Goal: Register for event/course

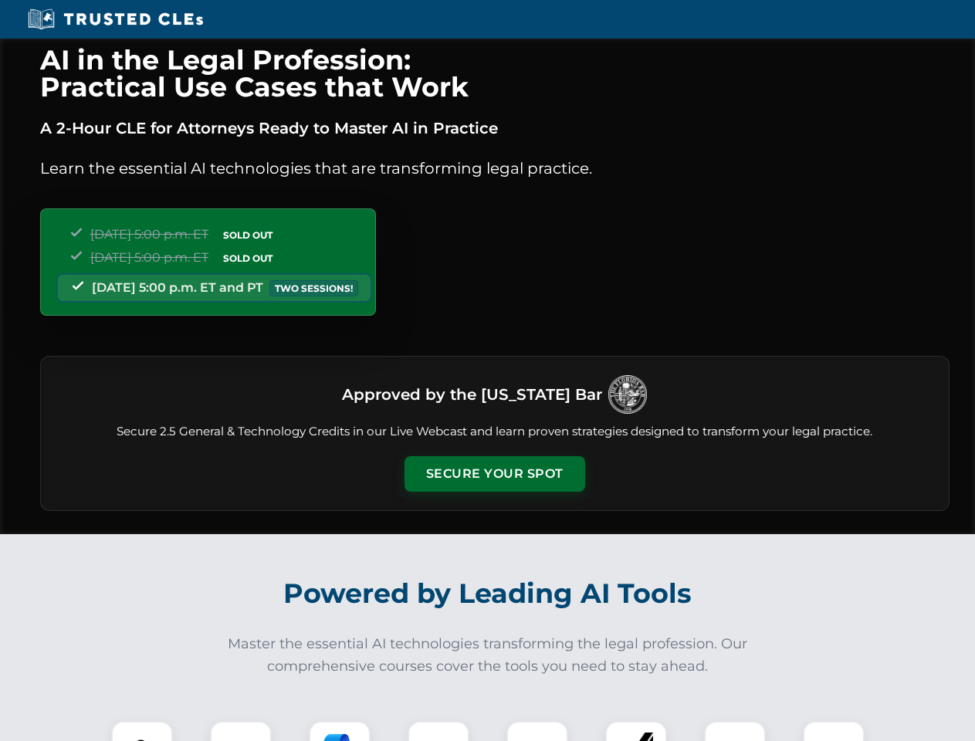
click at [494, 474] on button "Secure Your Spot" at bounding box center [495, 474] width 181 height 36
click at [142, 731] on img at bounding box center [142, 752] width 45 height 45
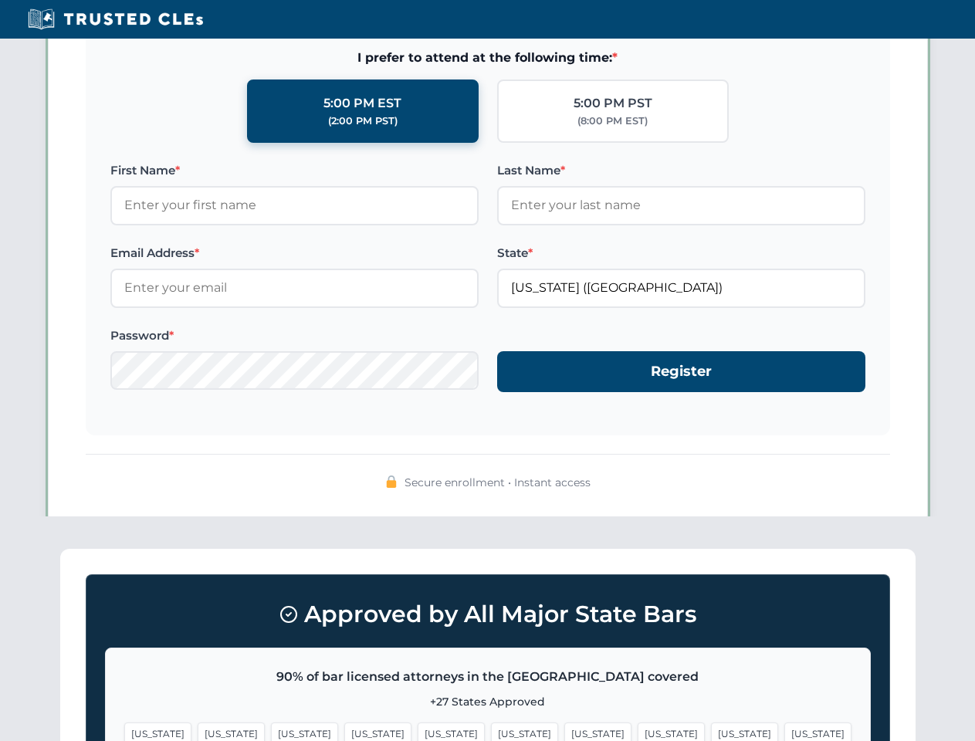
click at [565, 731] on span "[US_STATE]" at bounding box center [598, 734] width 67 height 22
click at [711, 731] on span "[US_STATE]" at bounding box center [744, 734] width 67 height 22
